Goal: Find specific page/section: Find specific page/section

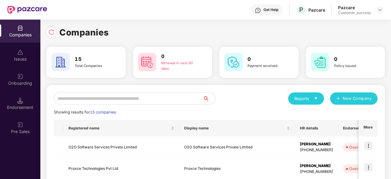
click at [175, 100] on input "text" at bounding box center [128, 98] width 149 height 12
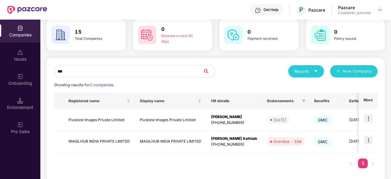
scroll to position [35, 0]
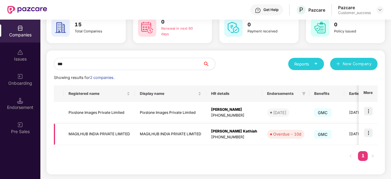
type input "***"
click at [367, 130] on img at bounding box center [368, 133] width 9 height 9
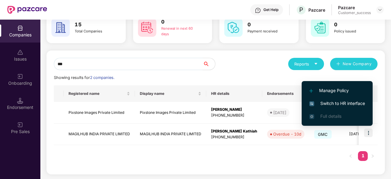
click at [341, 106] on span "Switch to HR interface" at bounding box center [338, 103] width 56 height 7
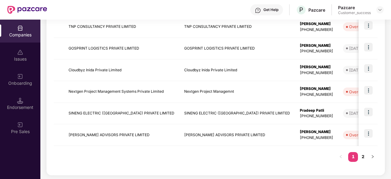
scroll to position [207, 0]
click at [367, 160] on link "2" at bounding box center [363, 156] width 10 height 9
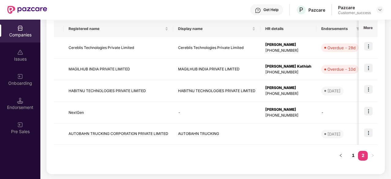
scroll to position [99, 0]
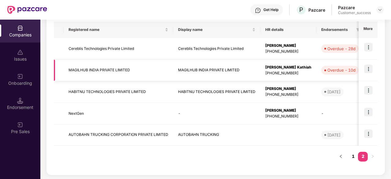
click at [365, 68] on img at bounding box center [368, 69] width 9 height 9
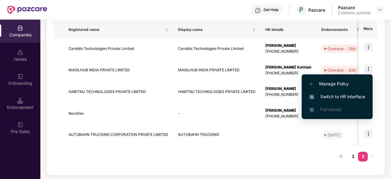
click at [334, 93] on li "Switch to HR interface" at bounding box center [337, 96] width 71 height 13
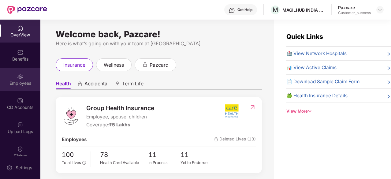
click at [32, 77] on div "Employees" at bounding box center [20, 79] width 40 height 23
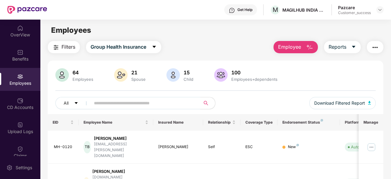
click at [130, 104] on input "text" at bounding box center [143, 103] width 98 height 9
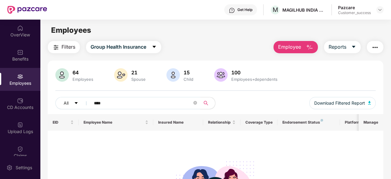
type input "*****"
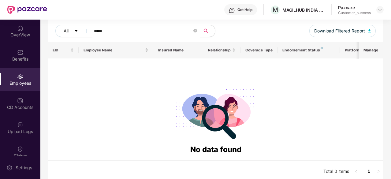
scroll to position [75, 0]
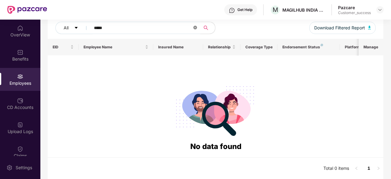
click at [194, 28] on icon "close-circle" at bounding box center [196, 28] width 4 height 4
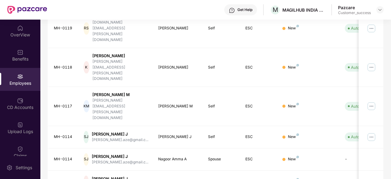
scroll to position [196, 0]
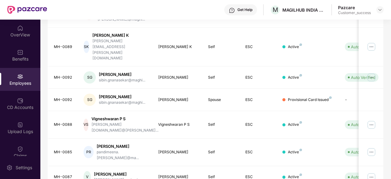
scroll to position [193, 0]
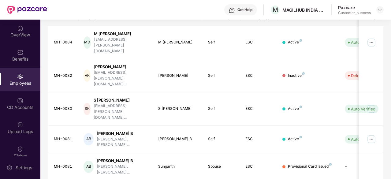
scroll to position [196, 0]
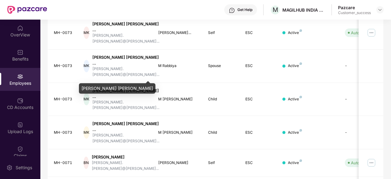
scroll to position [216, 0]
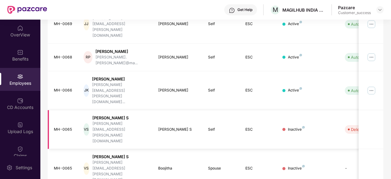
scroll to position [196, 0]
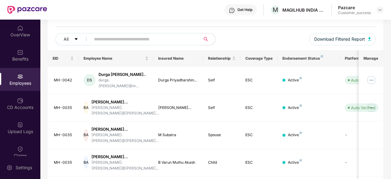
scroll to position [211, 0]
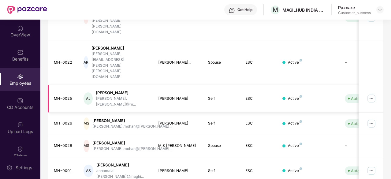
scroll to position [196, 0]
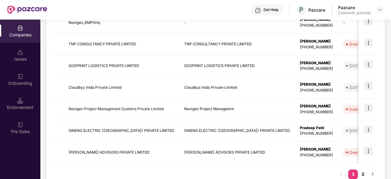
scroll to position [190, 0]
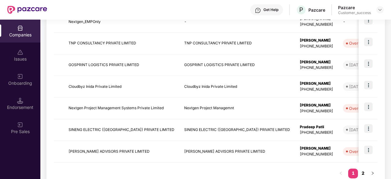
click at [363, 172] on link "2" at bounding box center [363, 173] width 10 height 9
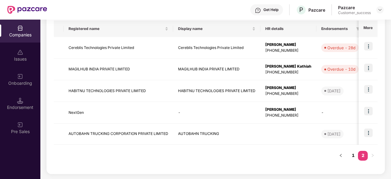
scroll to position [99, 0]
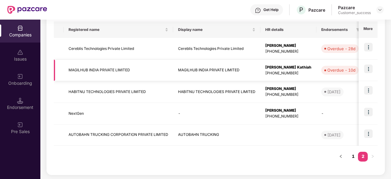
click at [363, 67] on td at bounding box center [368, 71] width 19 height 22
click at [369, 69] on img at bounding box center [368, 69] width 9 height 9
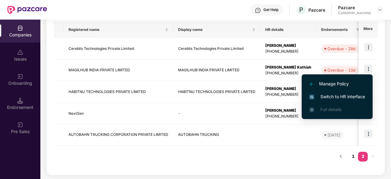
click at [348, 93] on li "Switch to HR interface" at bounding box center [337, 96] width 71 height 13
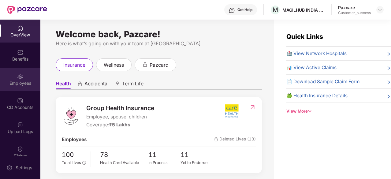
click at [26, 80] on div "Employees" at bounding box center [20, 83] width 40 height 6
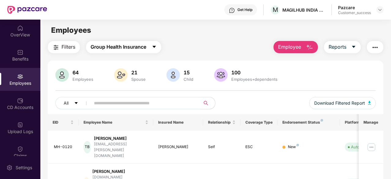
click at [100, 44] on span "Group Health Insurance" at bounding box center [119, 47] width 56 height 8
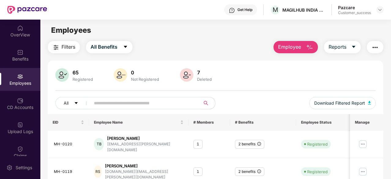
click at [123, 101] on input "text" at bounding box center [143, 103] width 98 height 9
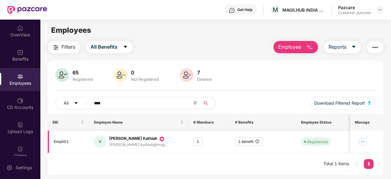
scroll to position [1, 0]
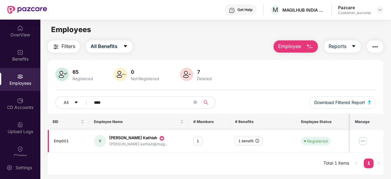
type input "****"
click at [250, 141] on div "1 benefit" at bounding box center [249, 141] width 28 height 9
click at [257, 143] on div "1 benefit" at bounding box center [249, 141] width 28 height 9
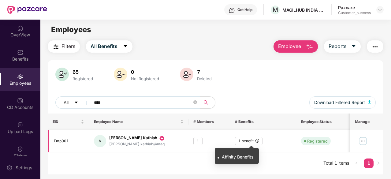
click at [257, 141] on icon "info-circle" at bounding box center [258, 141] width 4 height 4
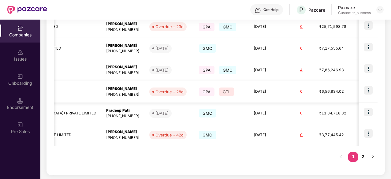
scroll to position [0, 217]
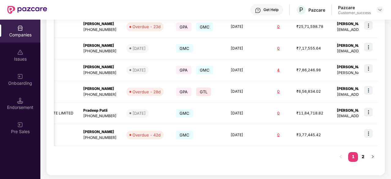
click at [362, 156] on link "2" at bounding box center [363, 156] width 10 height 9
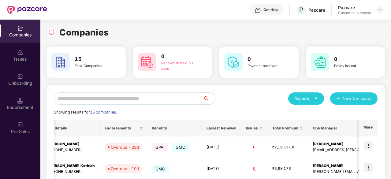
scroll to position [99, 0]
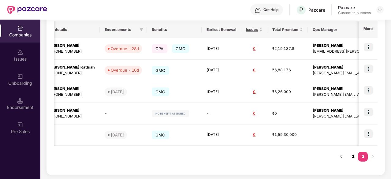
click at [356, 158] on link "1" at bounding box center [353, 156] width 10 height 9
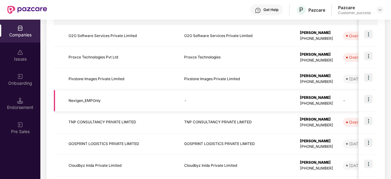
scroll to position [207, 0]
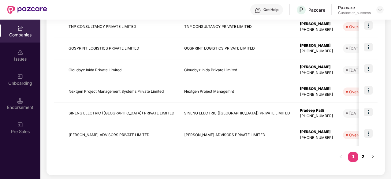
click at [365, 159] on link "2" at bounding box center [363, 156] width 10 height 9
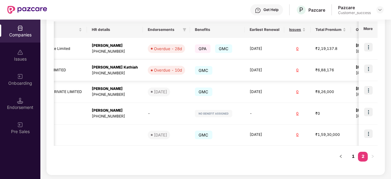
scroll to position [0, 217]
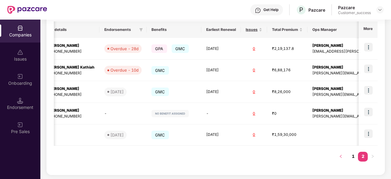
click at [340, 153] on button "button" at bounding box center [341, 157] width 10 height 10
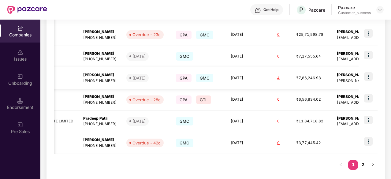
scroll to position [207, 0]
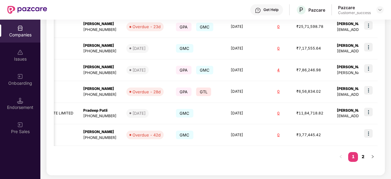
click at [363, 156] on link "2" at bounding box center [363, 156] width 10 height 9
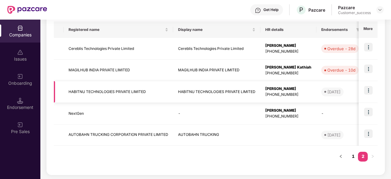
scroll to position [0, 0]
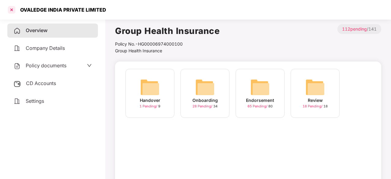
click at [12, 9] on div at bounding box center [12, 10] width 10 height 10
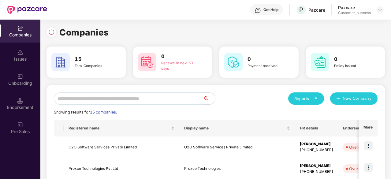
click at [164, 96] on input "text" at bounding box center [128, 98] width 149 height 12
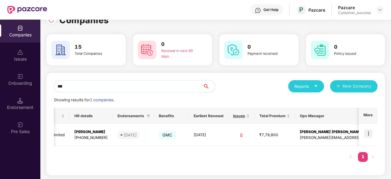
scroll to position [11, 0]
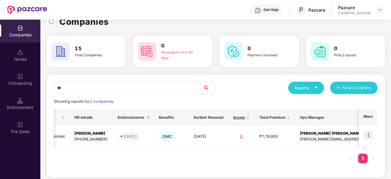
type input "*"
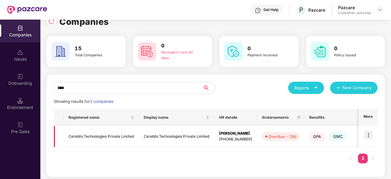
scroll to position [0, 168]
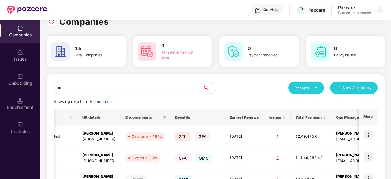
type input "*"
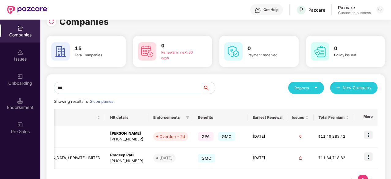
scroll to position [0, 1]
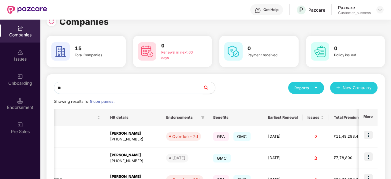
type input "*"
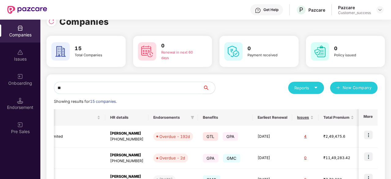
scroll to position [0, 118]
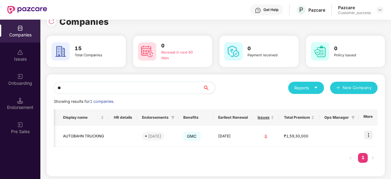
type input "***"
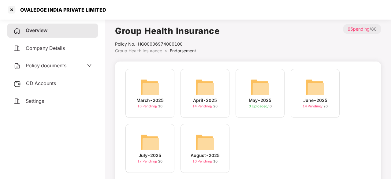
scroll to position [0, 1]
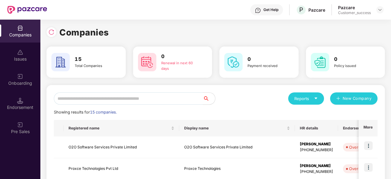
click at [162, 100] on input "text" at bounding box center [128, 98] width 149 height 12
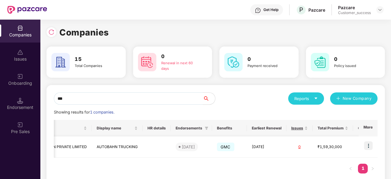
scroll to position [0, 118]
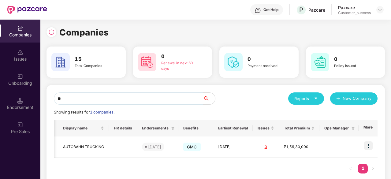
type input "*"
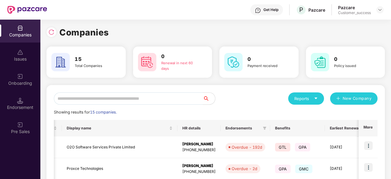
click at [81, 103] on input "text" at bounding box center [128, 98] width 149 height 12
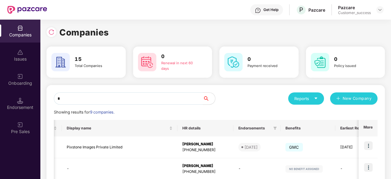
type input "**"
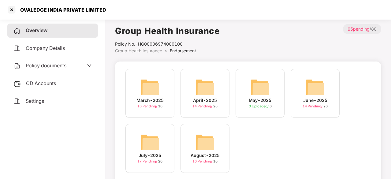
scroll to position [0, 1]
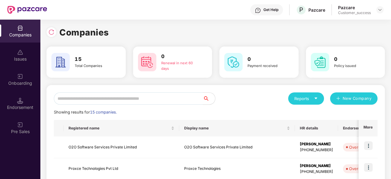
click at [119, 99] on input "text" at bounding box center [128, 98] width 149 height 12
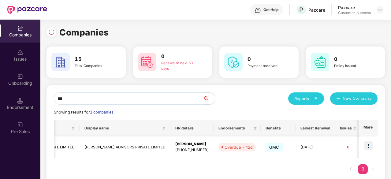
scroll to position [0, 124]
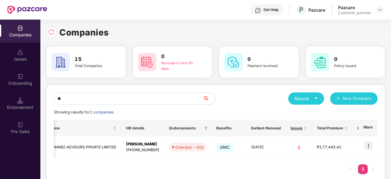
type input "*"
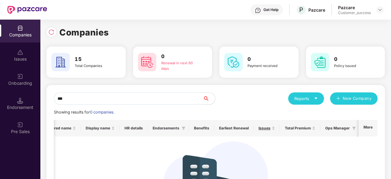
scroll to position [0, 0]
type input "**"
